Goal: Task Accomplishment & Management: Use online tool/utility

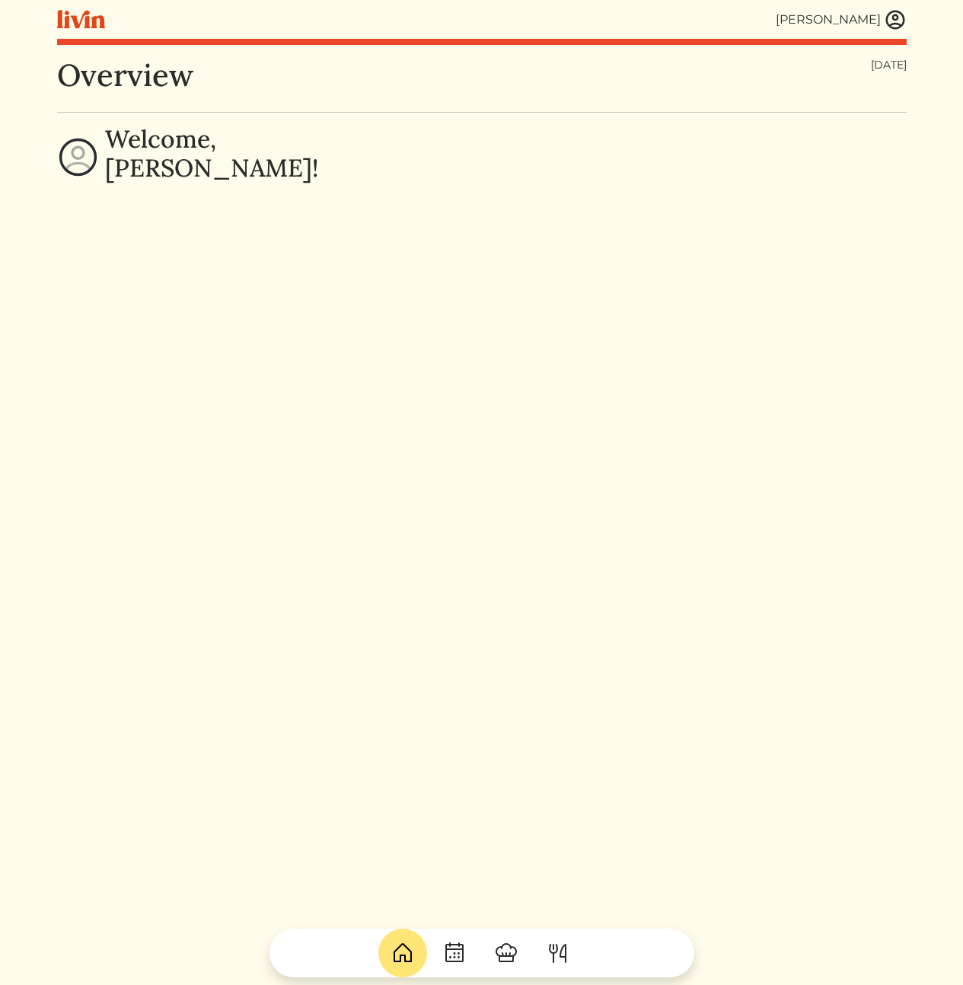
click at [899, 6] on div "[PERSON_NAME]" at bounding box center [482, 19] width 850 height 39
click at [890, 27] on img at bounding box center [895, 19] width 23 height 23
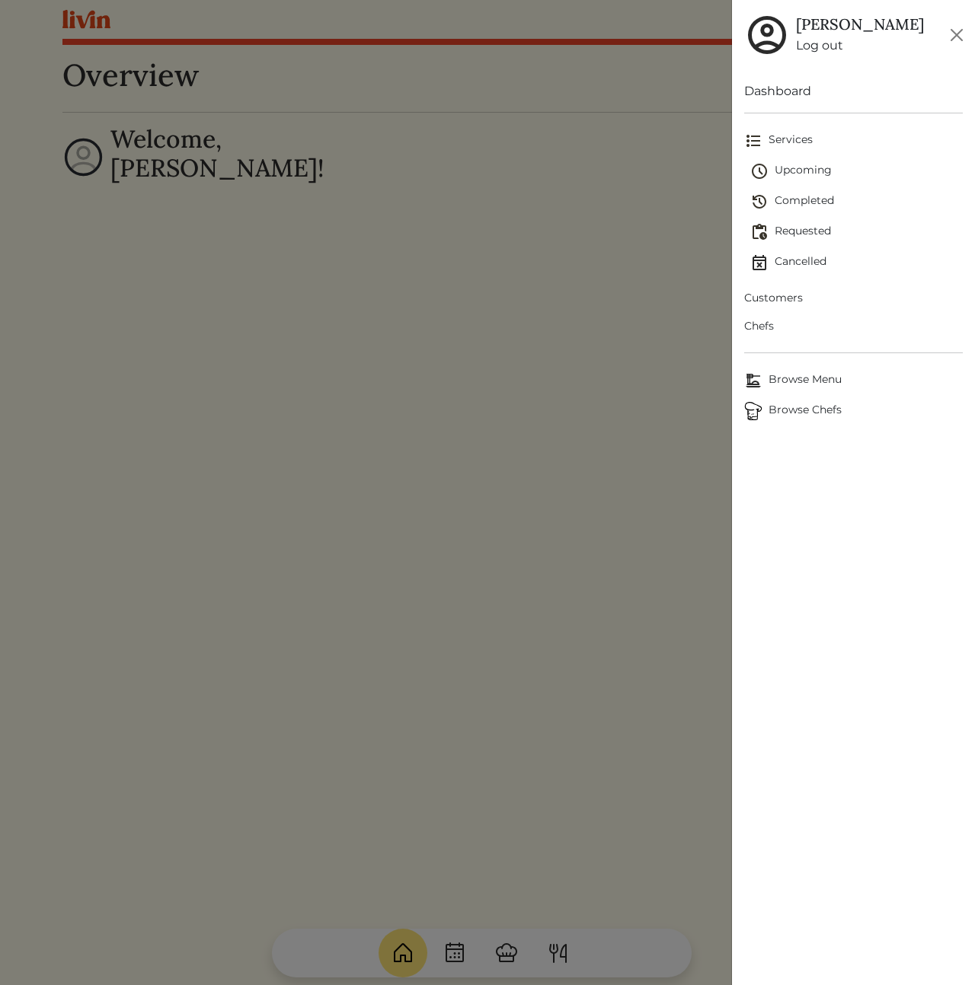
click at [776, 293] on span "Customers" at bounding box center [853, 298] width 219 height 16
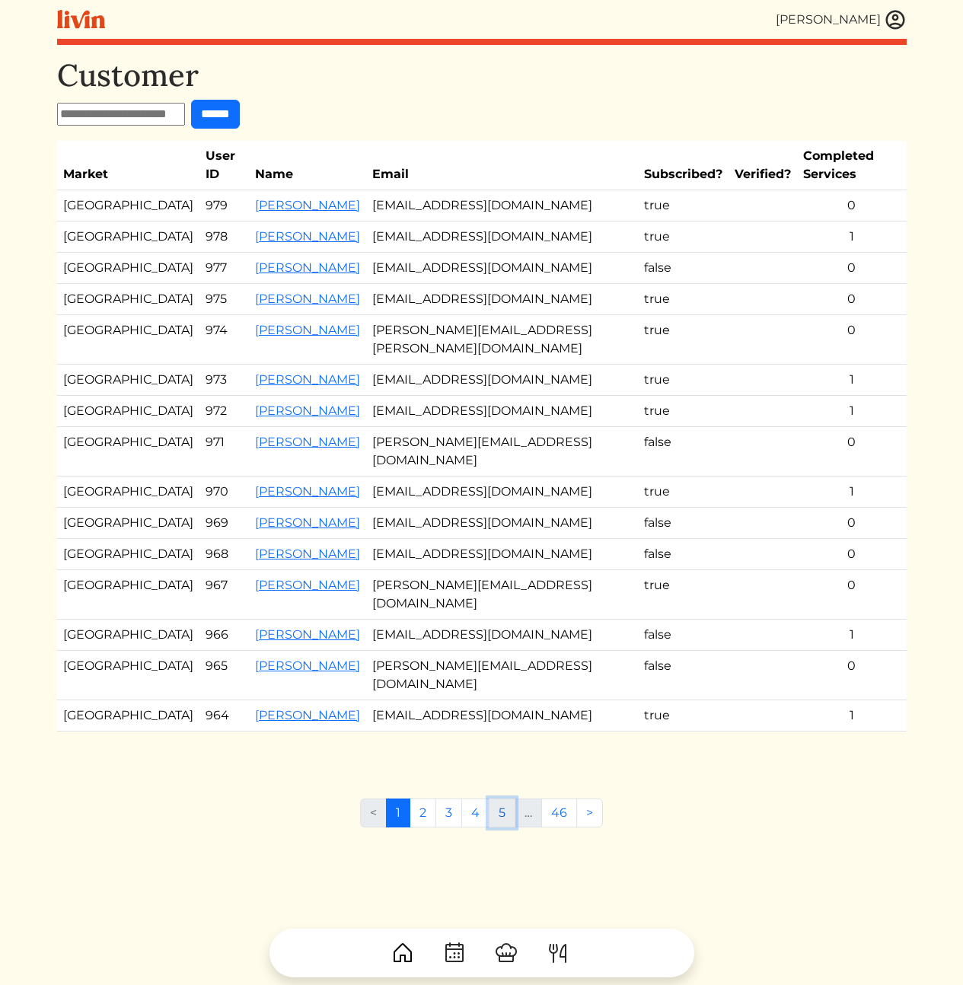
click at [505, 799] on link "5" at bounding box center [502, 813] width 27 height 29
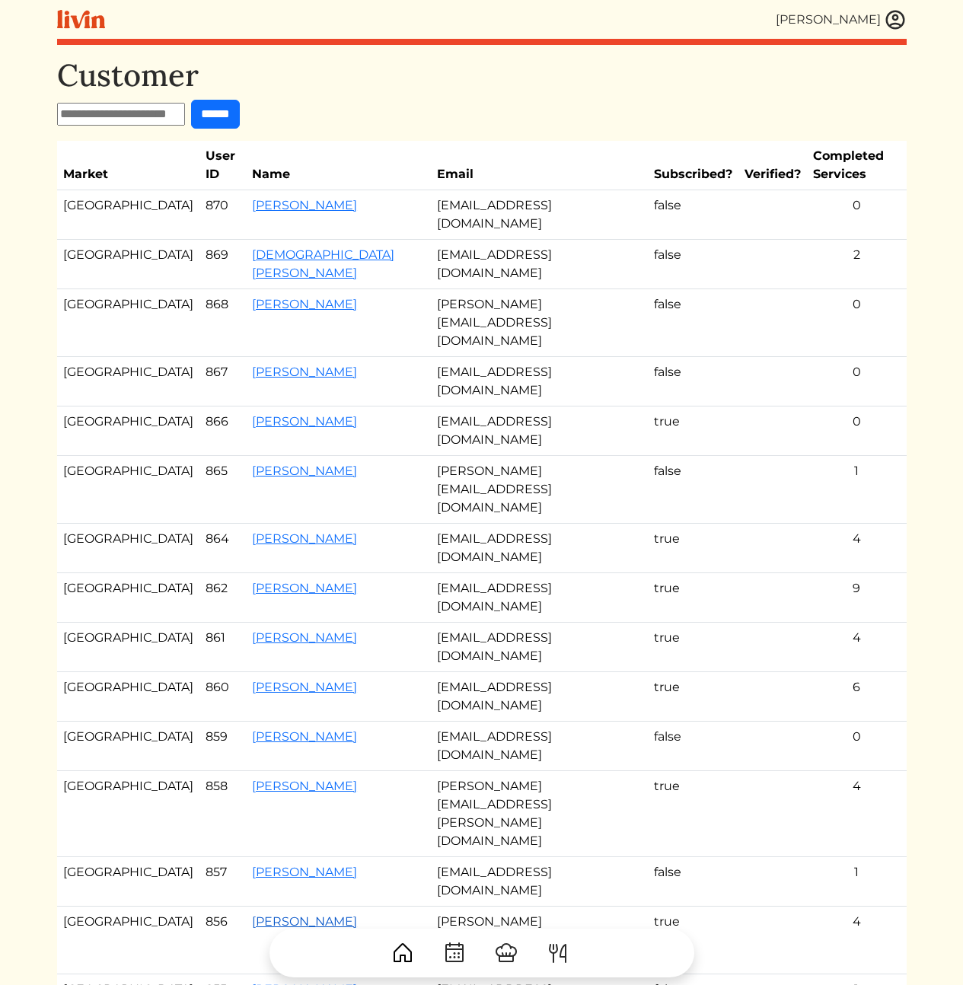
click at [266, 915] on link "[PERSON_NAME]" at bounding box center [304, 922] width 105 height 14
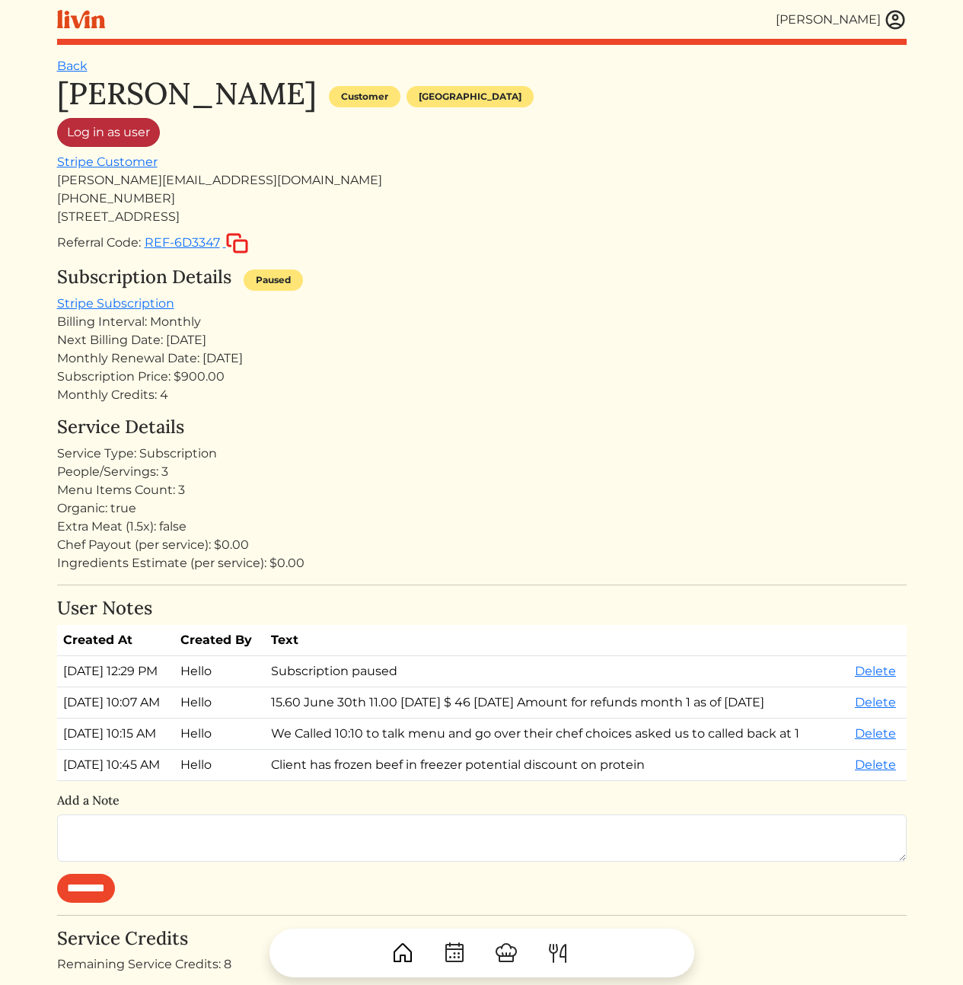
click at [107, 129] on link "Log in as user" at bounding box center [108, 132] width 103 height 29
